Goal: Go to known website: Access a specific website the user already knows

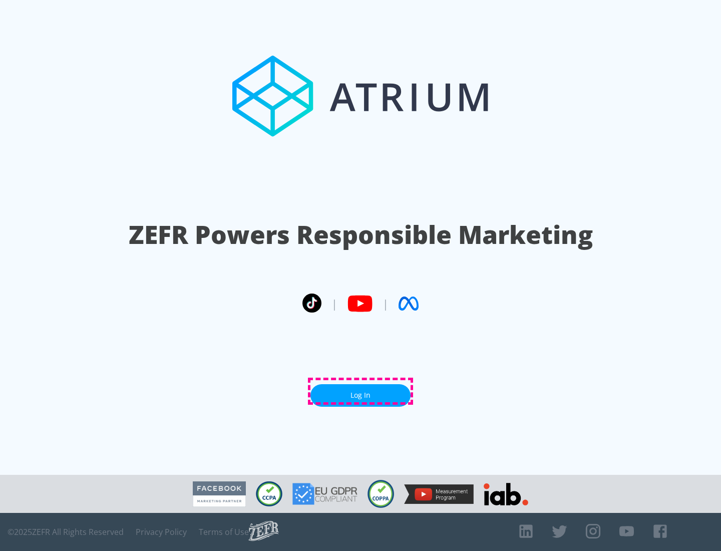
click at [361, 391] on link "Log In" at bounding box center [360, 395] width 100 height 23
